Goal: Information Seeking & Learning: Find specific fact

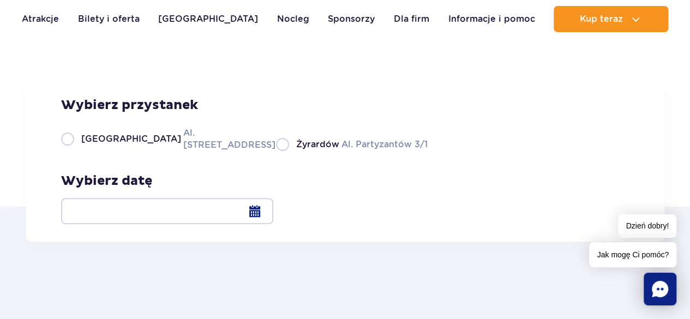
click at [120, 145] on span "[GEOGRAPHIC_DATA]" at bounding box center [131, 139] width 100 height 12
click at [73, 151] on input "Warszawa Al. [STREET_ADDRESS]" at bounding box center [67, 150] width 12 height 2
radio input "true"
click at [607, 218] on div "Dzień dobry! Jak mogę Ci pomóc?" at bounding box center [632, 241] width 87 height 53
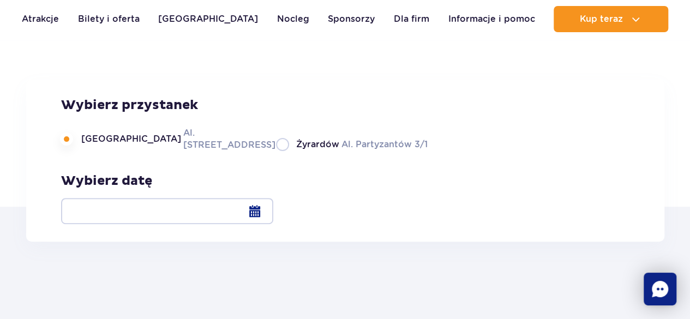
click at [273, 211] on div at bounding box center [167, 211] width 212 height 26
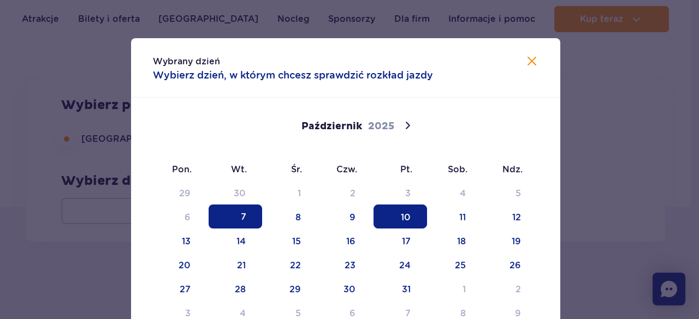
click at [380, 215] on span "10" at bounding box center [399, 217] width 53 height 24
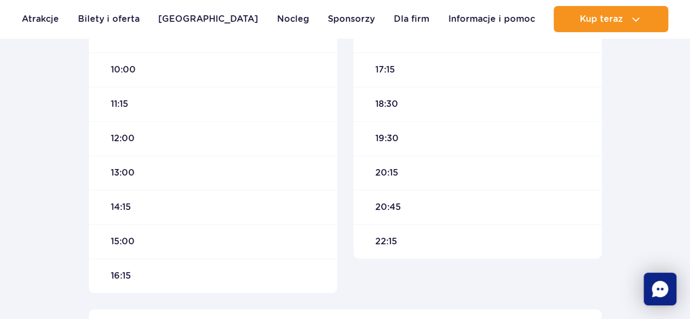
scroll to position [479, 0]
drag, startPoint x: 411, startPoint y: 213, endPoint x: 364, endPoint y: 211, distance: 47.0
click at [364, 211] on div "20:45" at bounding box center [478, 209] width 248 height 34
click at [411, 211] on div "20:45" at bounding box center [478, 209] width 248 height 34
drag, startPoint x: 409, startPoint y: 210, endPoint x: 366, endPoint y: 209, distance: 43.7
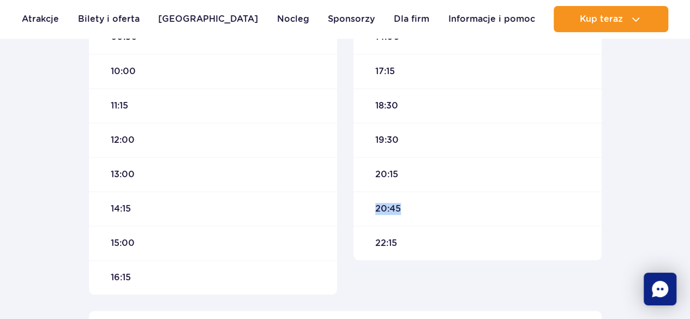
click at [366, 209] on div "20:45" at bounding box center [478, 209] width 248 height 34
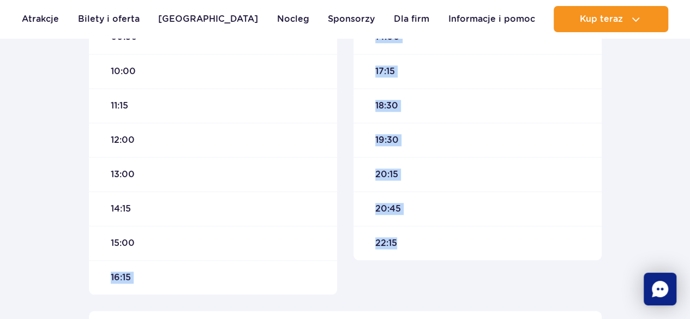
drag, startPoint x: 433, startPoint y: 249, endPoint x: 338, endPoint y: 251, distance: 95.5
click at [338, 251] on div "Warszawa Suntago Czas podróży : około 55 min Sprawdź na mapie Odjazd 09:00 09:3…" at bounding box center [345, 92] width 529 height 404
click at [453, 216] on div "20:45" at bounding box center [478, 209] width 248 height 34
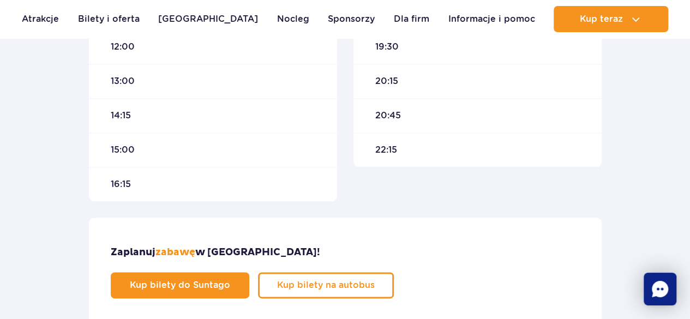
scroll to position [574, 0]
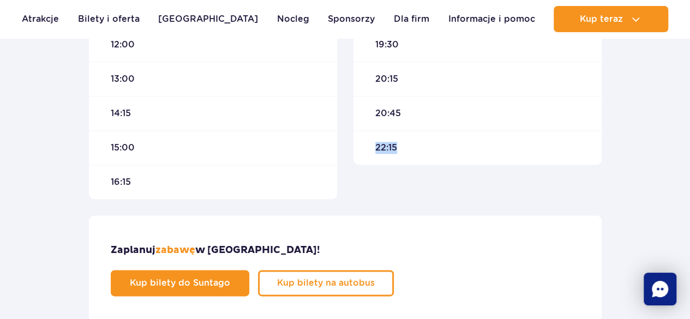
drag, startPoint x: 403, startPoint y: 142, endPoint x: 372, endPoint y: 160, distance: 35.2
click at [372, 160] on div "22:15" at bounding box center [478, 147] width 248 height 34
click at [420, 149] on div "22:15" at bounding box center [478, 147] width 248 height 34
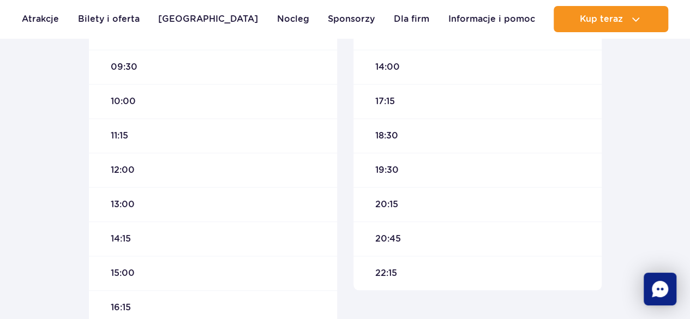
scroll to position [446, 0]
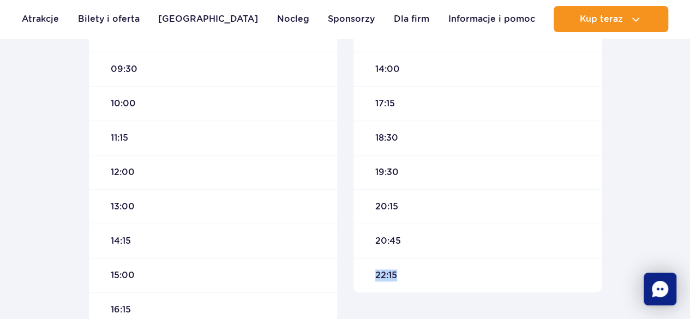
drag, startPoint x: 403, startPoint y: 273, endPoint x: 377, endPoint y: 278, distance: 27.3
click at [377, 278] on div "22:15" at bounding box center [478, 275] width 248 height 34
click at [433, 278] on div "22:15" at bounding box center [478, 275] width 248 height 34
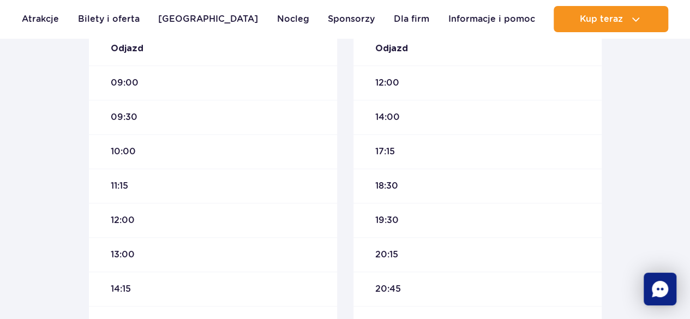
scroll to position [420, 0]
